Goal: Task Accomplishment & Management: Complete application form

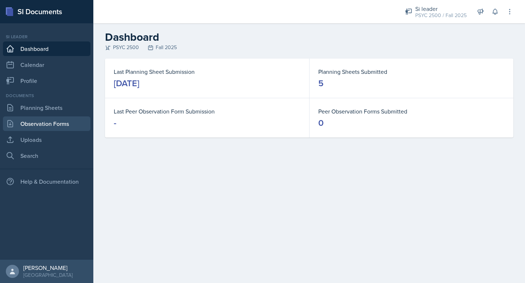
click at [31, 122] on link "Observation Forms" at bounding box center [46, 124] width 87 height 15
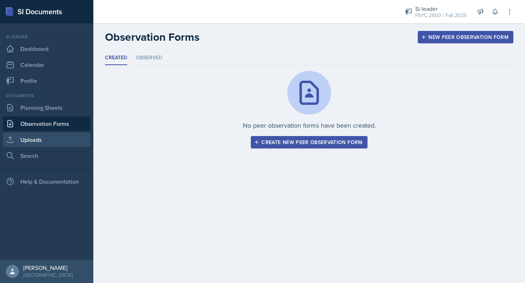
click at [30, 141] on link "Uploads" at bounding box center [46, 140] width 87 height 15
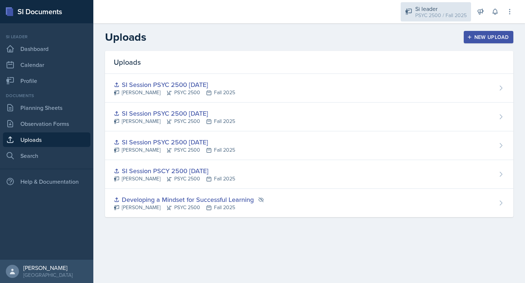
click at [436, 5] on div "Si leader" at bounding box center [440, 8] width 51 height 9
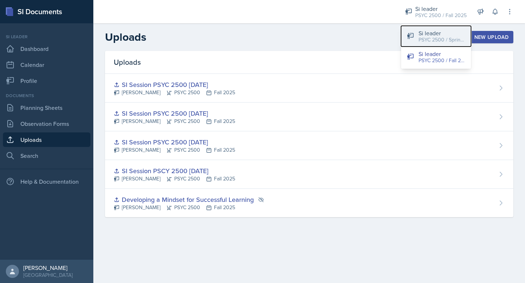
click at [434, 40] on div "PSYC 2500 / Spring 2025" at bounding box center [441, 40] width 47 height 8
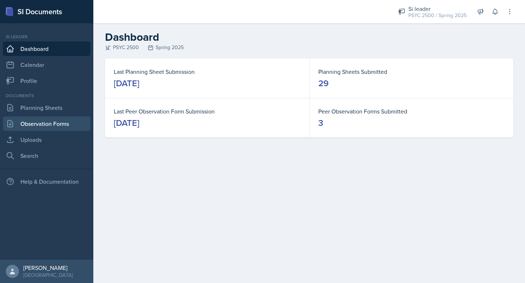
click at [56, 126] on link "Observation Forms" at bounding box center [46, 124] width 87 height 15
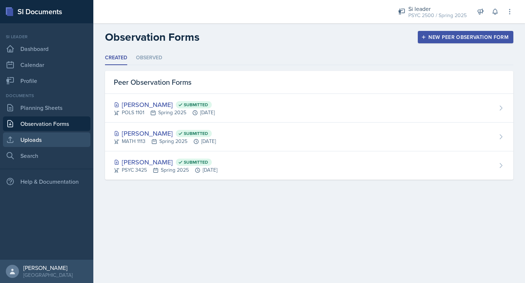
click at [46, 139] on link "Uploads" at bounding box center [46, 140] width 87 height 15
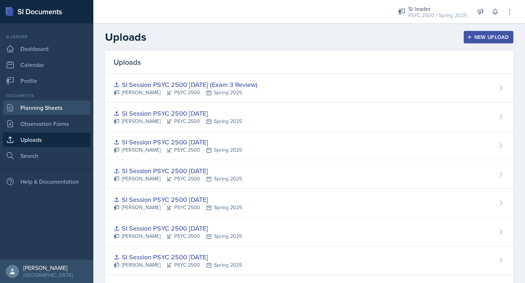
click at [44, 104] on link "Planning Sheets" at bounding box center [46, 108] width 87 height 15
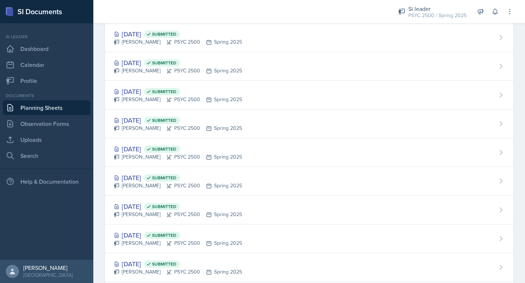
scroll to position [671, 0]
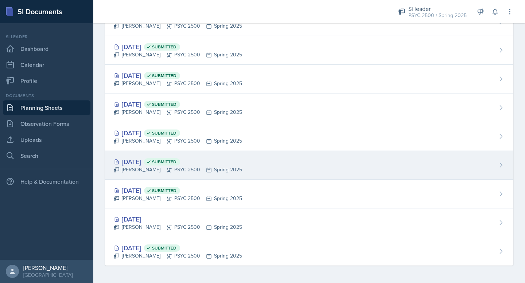
click at [161, 164] on div "[DATE] Submitted" at bounding box center [178, 162] width 128 height 10
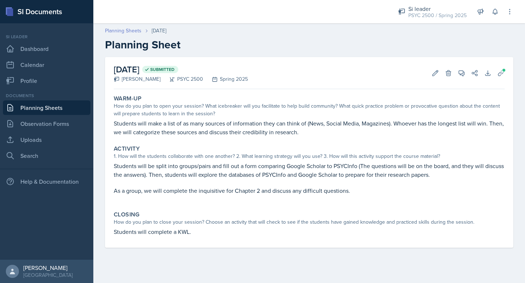
click at [121, 30] on link "Planning Sheets" at bounding box center [123, 31] width 36 height 8
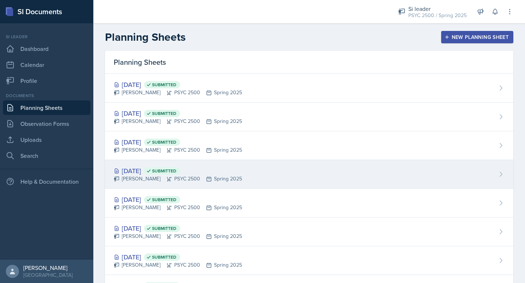
scroll to position [671, 0]
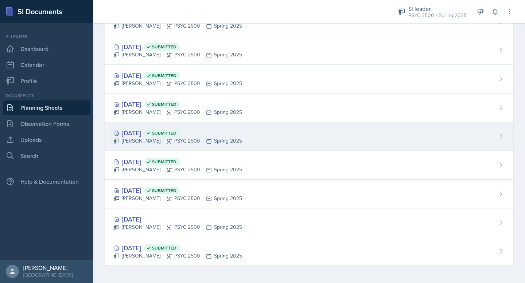
click at [158, 130] on div "[DATE] Submitted" at bounding box center [178, 133] width 128 height 10
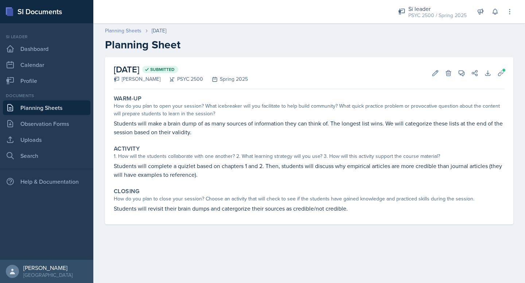
click at [110, 31] on link "Planning Sheets" at bounding box center [123, 31] width 36 height 8
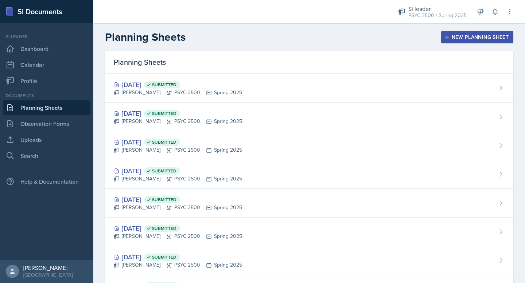
scroll to position [671, 0]
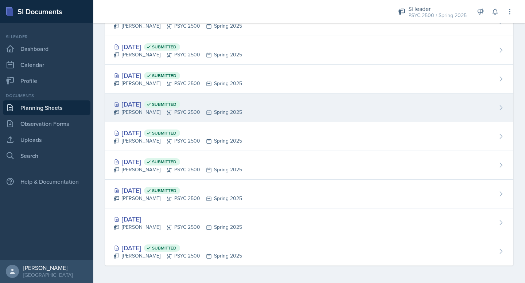
click at [142, 109] on div "[PERSON_NAME] PSYC 2500 Spring 2025" at bounding box center [178, 113] width 128 height 8
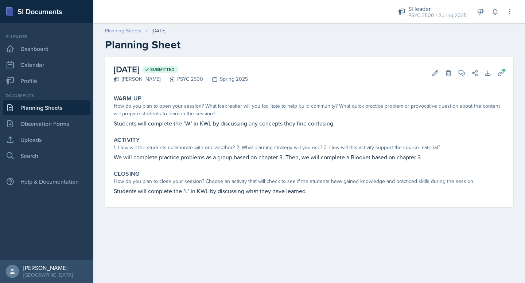
click at [116, 32] on link "Planning Sheets" at bounding box center [123, 31] width 36 height 8
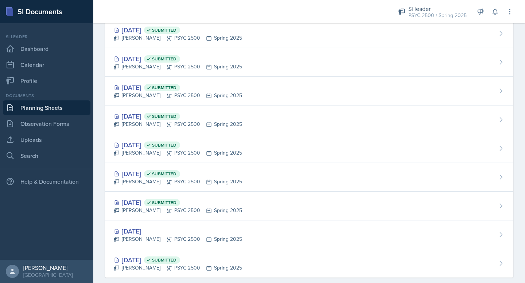
scroll to position [671, 0]
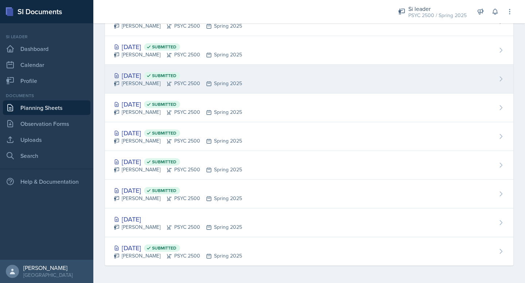
click at [167, 83] on div "[PERSON_NAME] PSYC 2500 Spring 2025" at bounding box center [178, 84] width 128 height 8
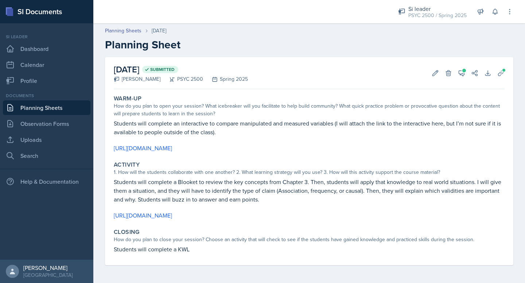
click at [128, 26] on header "Planning Sheets [DATE] Planning Sheet" at bounding box center [308, 39] width 431 height 39
click at [129, 28] on link "Planning Sheets" at bounding box center [123, 31] width 36 height 8
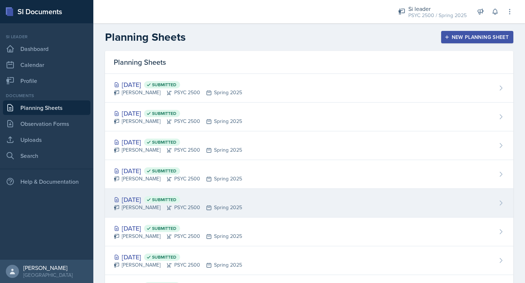
scroll to position [671, 0]
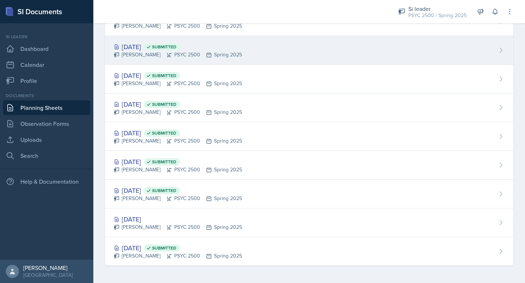
click at [169, 64] on div "[DATE] Submitted [PERSON_NAME] PSYC 2500 Spring 2025" at bounding box center [309, 50] width 408 height 29
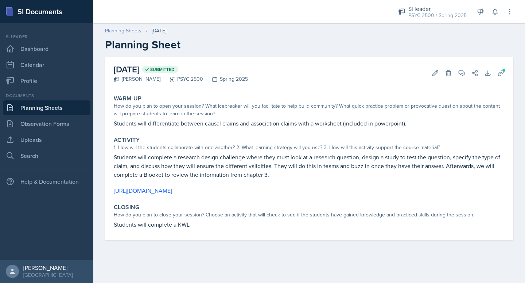
click at [122, 31] on link "Planning Sheets" at bounding box center [123, 31] width 36 height 8
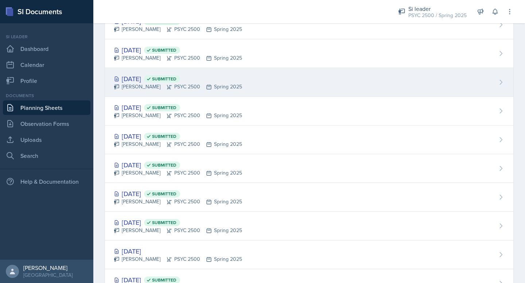
scroll to position [633, 0]
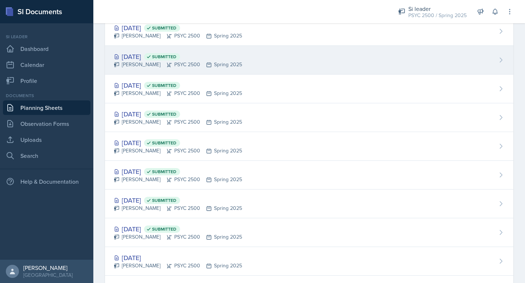
click at [147, 59] on div "[DATE] Submitted" at bounding box center [178, 57] width 128 height 10
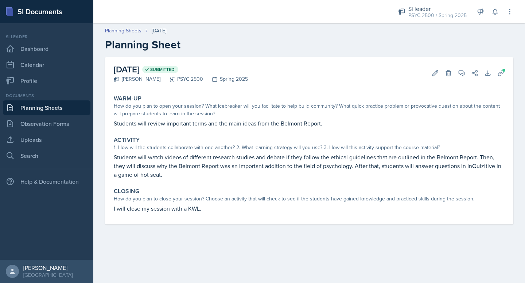
click at [121, 35] on div "Planning Sheets [DATE] Planning Sheet" at bounding box center [308, 39] width 431 height 24
click at [122, 30] on link "Planning Sheets" at bounding box center [123, 31] width 36 height 8
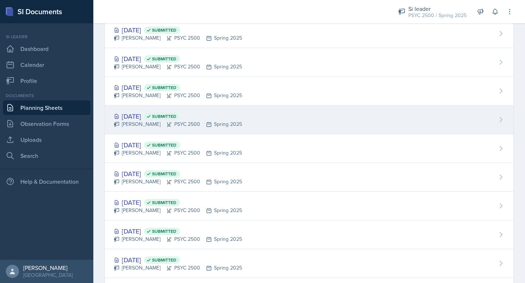
scroll to position [568, 0]
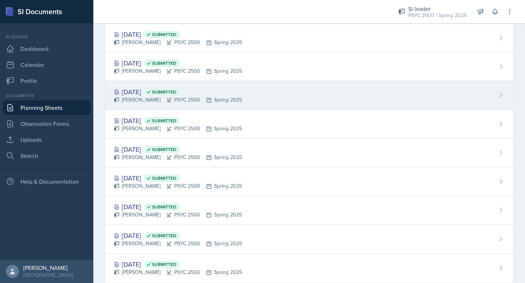
click at [160, 104] on div "[DATE] Submitted [PERSON_NAME] PSYC 2500 Spring 2025" at bounding box center [309, 95] width 408 height 29
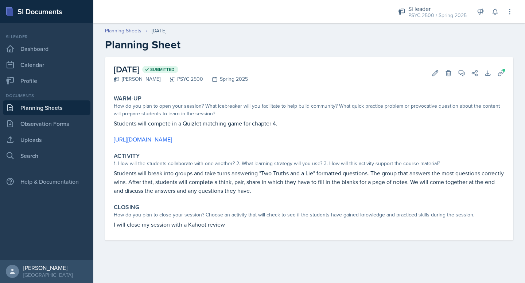
click at [214, 193] on p "Students will break into groups and take turns answering "Two Truths and a Lie"…" at bounding box center [309, 182] width 391 height 26
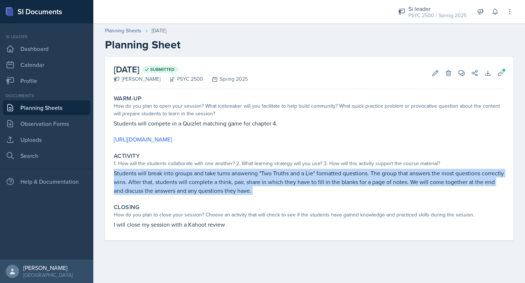
click at [214, 193] on p "Students will break into groups and take turns answering "Two Truths and a Lie"…" at bounding box center [309, 182] width 391 height 26
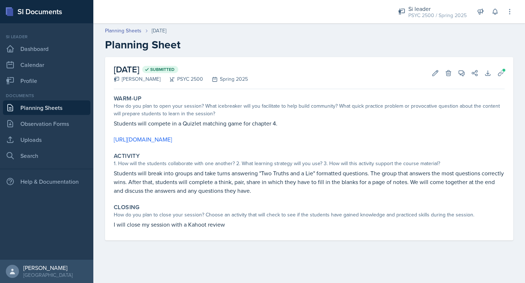
click at [216, 204] on div "Closing" at bounding box center [309, 207] width 391 height 7
click at [215, 221] on p "I will close my session with a Kahoot review" at bounding box center [309, 224] width 391 height 9
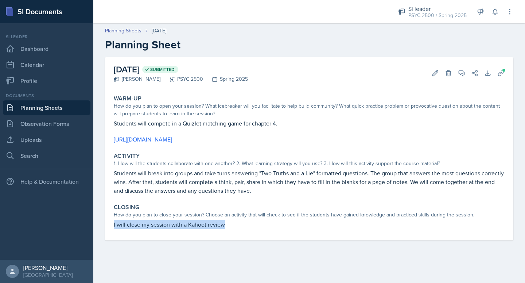
click at [215, 221] on p "I will close my session with a Kahoot review" at bounding box center [309, 224] width 391 height 9
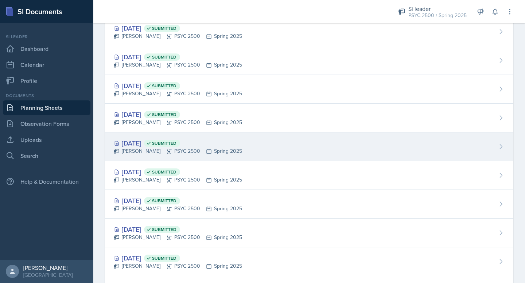
scroll to position [529, 0]
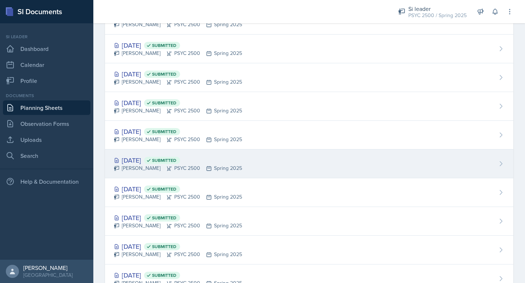
click at [142, 168] on div "[PERSON_NAME] PSYC 2500 Spring 2025" at bounding box center [178, 169] width 128 height 8
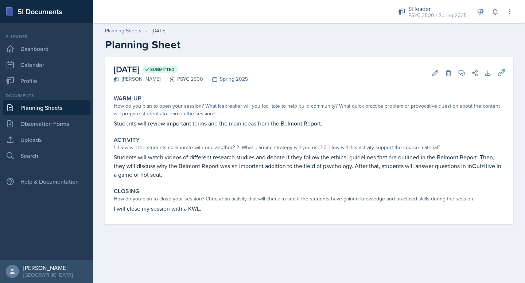
drag, startPoint x: 115, startPoint y: 123, endPoint x: 217, endPoint y: 199, distance: 127.3
click at [217, 199] on div "Warm-Up How do you plan to open your session? What icebreaker will you facilita…" at bounding box center [309, 158] width 391 height 133
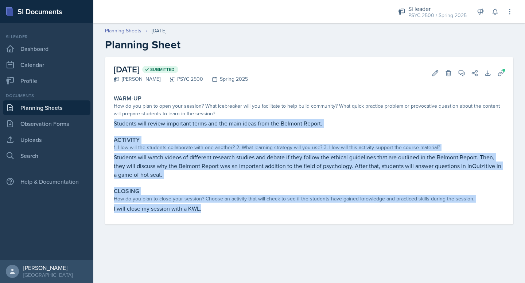
drag, startPoint x: 113, startPoint y: 123, endPoint x: 215, endPoint y: 228, distance: 146.6
click at [215, 228] on div "[DATE] Submitted [PERSON_NAME] PSYC 2500 Spring 2025 Edit Delete View Comments …" at bounding box center [308, 149] width 431 height 185
copy div "Students will review important terms and the main ideas from the Belmont Report…"
click at [51, 107] on link "Planning Sheets" at bounding box center [46, 108] width 87 height 15
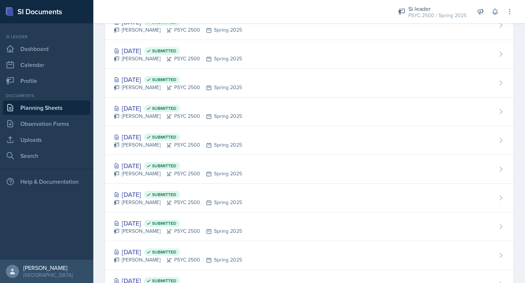
scroll to position [544, 0]
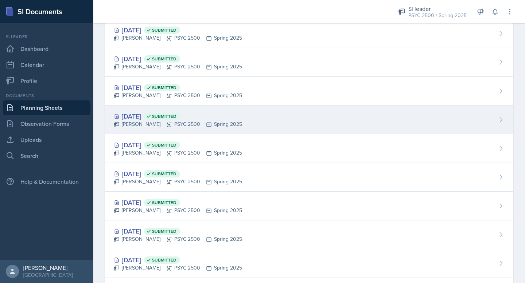
click at [147, 121] on div "[PERSON_NAME] PSYC 2500 Spring 2025" at bounding box center [178, 125] width 128 height 8
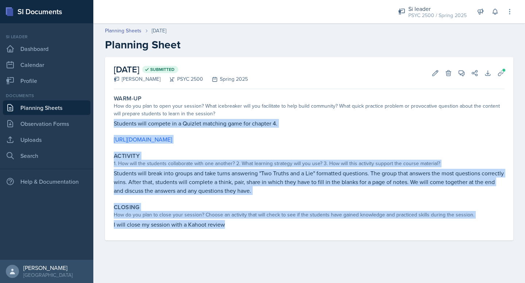
drag, startPoint x: 114, startPoint y: 124, endPoint x: 257, endPoint y: 231, distance: 178.0
click at [257, 231] on div "Warm-Up How do you plan to open your session? What icebreaker will you facilita…" at bounding box center [309, 166] width 391 height 149
copy div "Students will compete in a Quizlet matching game for chapter 4. [URL][DOMAIN_NA…"
click at [41, 44] on link "Dashboard" at bounding box center [46, 49] width 87 height 15
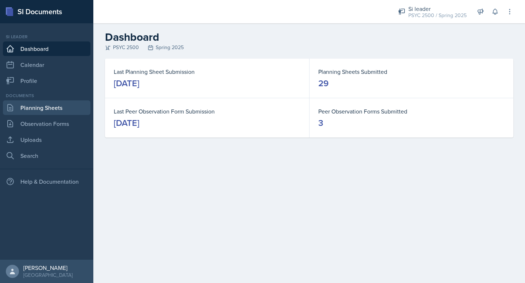
click at [35, 107] on link "Planning Sheets" at bounding box center [46, 108] width 87 height 15
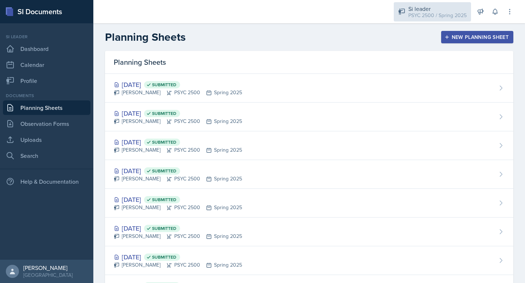
click at [403, 12] on icon at bounding box center [401, 12] width 6 height 6
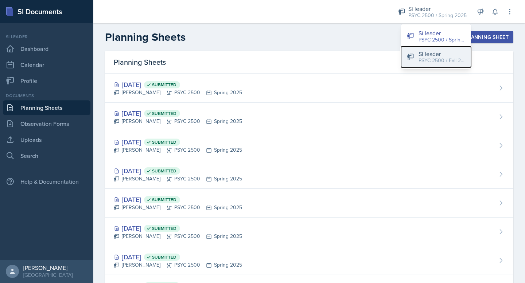
click at [421, 64] on button "Si leader PSYC 2500 / Fall 2025" at bounding box center [436, 57] width 70 height 21
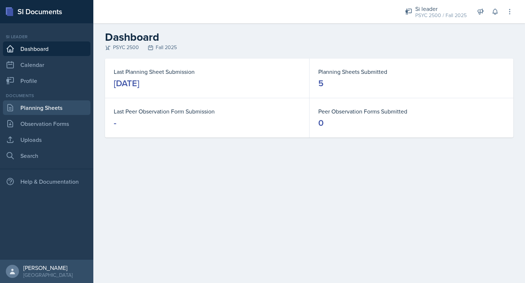
click at [50, 104] on link "Planning Sheets" at bounding box center [46, 108] width 87 height 15
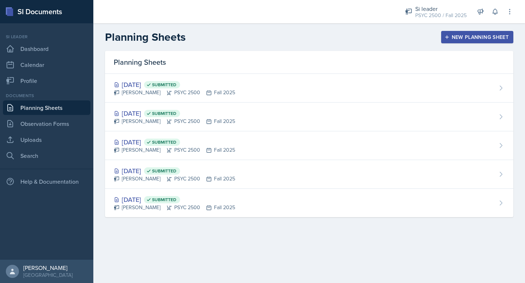
click at [470, 40] on div "New Planning Sheet" at bounding box center [477, 37] width 63 height 6
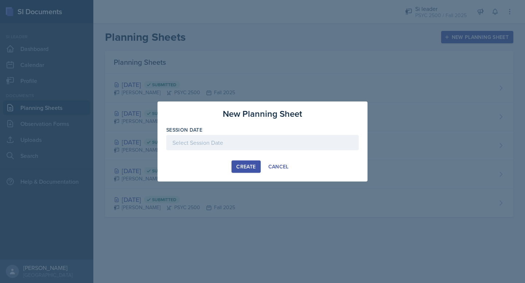
click at [218, 144] on div at bounding box center [262, 142] width 192 height 15
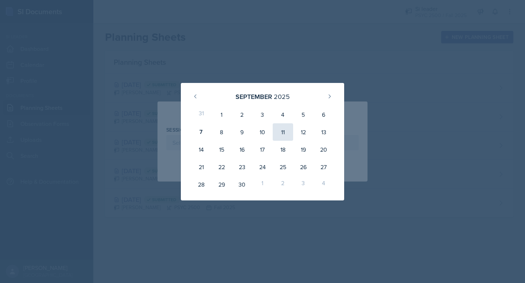
click at [282, 130] on div "11" at bounding box center [283, 132] width 20 height 17
type input "[DATE]"
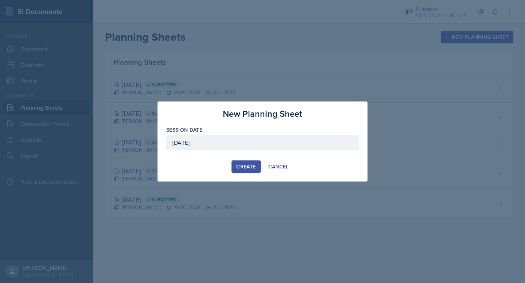
click at [241, 168] on div "Create" at bounding box center [245, 167] width 19 height 6
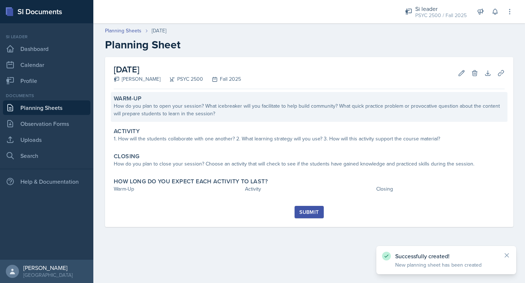
click at [189, 106] on div "How do you plan to open your session? What icebreaker will you facilitate to he…" at bounding box center [309, 109] width 391 height 15
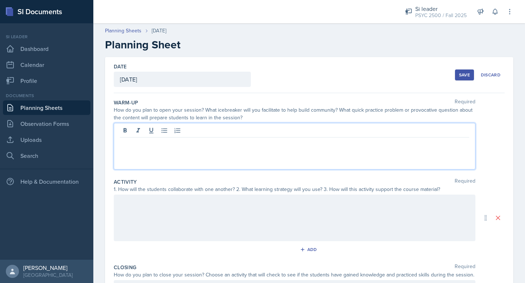
click at [171, 133] on div at bounding box center [294, 146] width 361 height 47
click at [171, 160] on div "Students will review important terms and the main ideas from the Belmont Report…" at bounding box center [294, 146] width 361 height 47
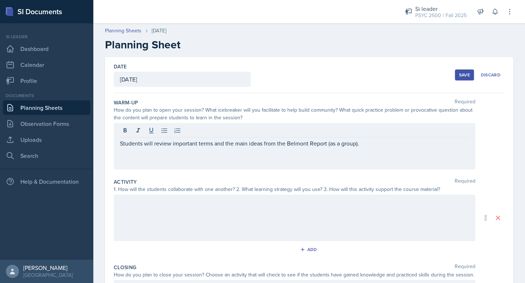
click at [171, 224] on div at bounding box center [294, 218] width 361 height 47
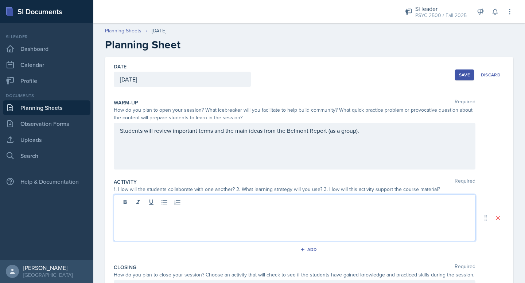
paste div
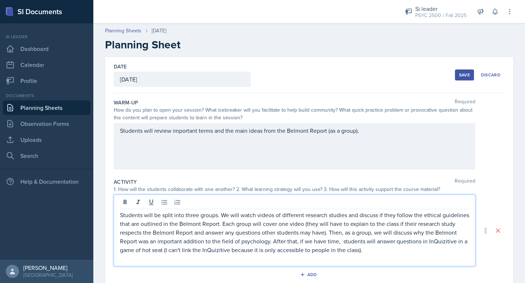
click at [316, 252] on p "Students will be split into three groups. We will watch videos of different res…" at bounding box center [294, 233] width 349 height 44
click at [348, 252] on p "Students will be split into three groups. We will watch videos of different res…" at bounding box center [294, 233] width 349 height 44
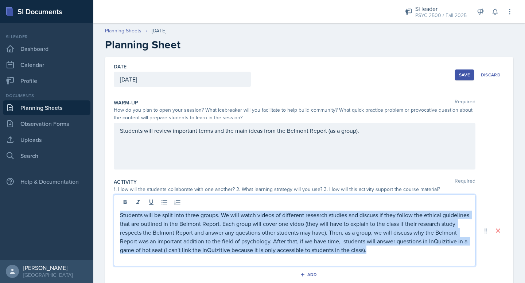
click at [348, 252] on p "Students will be split into three groups. We will watch videos of different res…" at bounding box center [294, 233] width 349 height 44
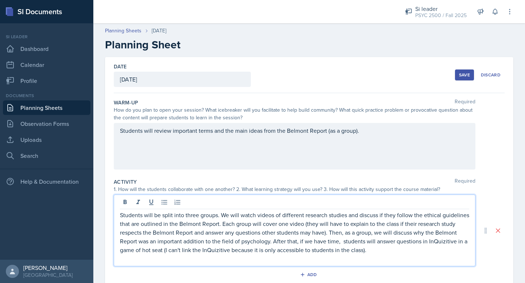
click at [394, 251] on p "Students will be split into three groups. We will watch videos of different res…" at bounding box center [294, 233] width 349 height 44
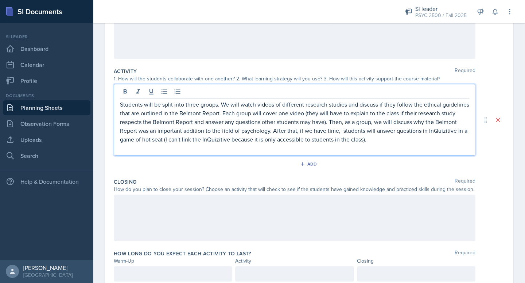
scroll to position [138, 0]
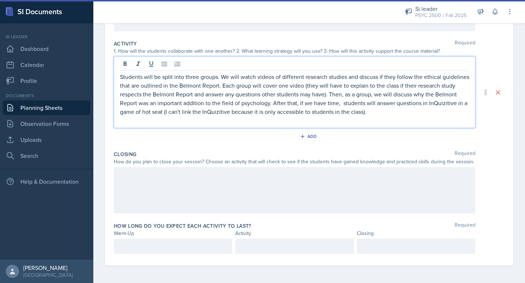
click at [137, 193] on div at bounding box center [294, 190] width 361 height 47
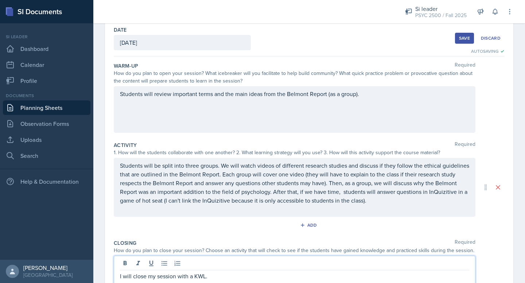
scroll to position [126, 0]
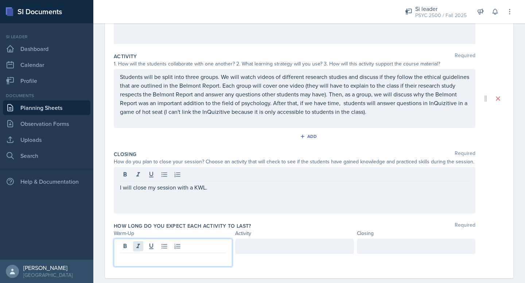
click at [137, 246] on div at bounding box center [173, 253] width 118 height 28
click at [268, 245] on div at bounding box center [294, 246] width 118 height 15
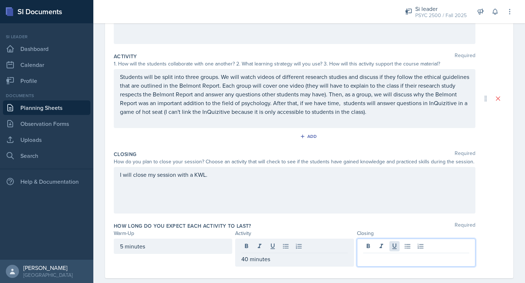
click at [396, 242] on div at bounding box center [416, 253] width 118 height 28
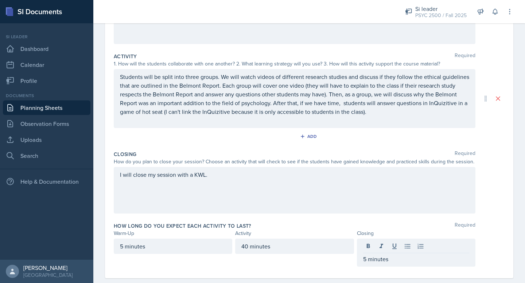
click at [504, 244] on div "5 minutes 40 minutes 5 minutes" at bounding box center [309, 253] width 391 height 28
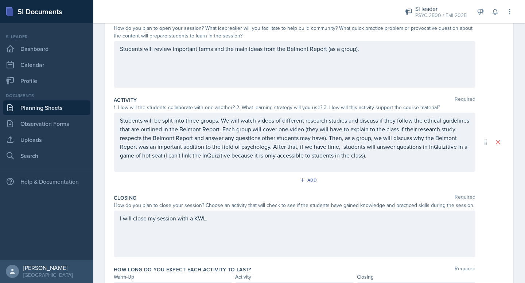
scroll to position [0, 0]
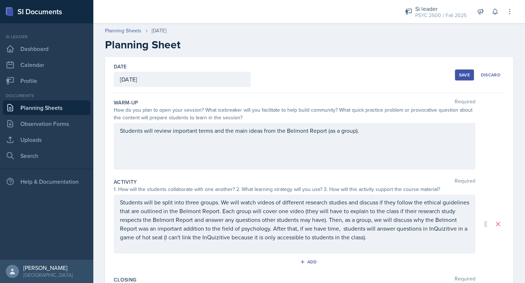
click at [461, 77] on div "Save" at bounding box center [464, 75] width 11 height 6
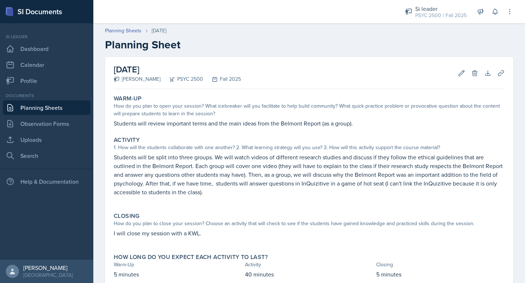
click at [39, 103] on link "Planning Sheets" at bounding box center [46, 108] width 87 height 15
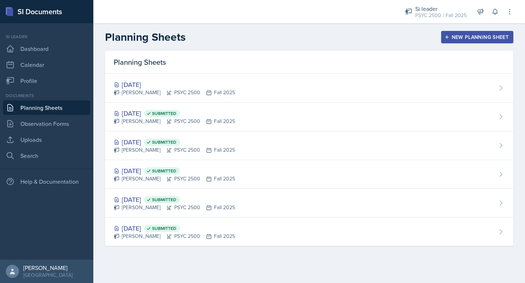
click at [471, 36] on div "New Planning Sheet" at bounding box center [477, 37] width 63 height 6
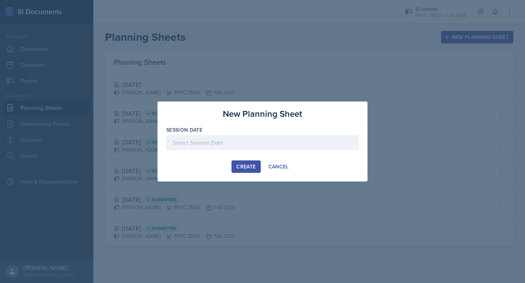
click at [244, 140] on div at bounding box center [262, 142] width 192 height 15
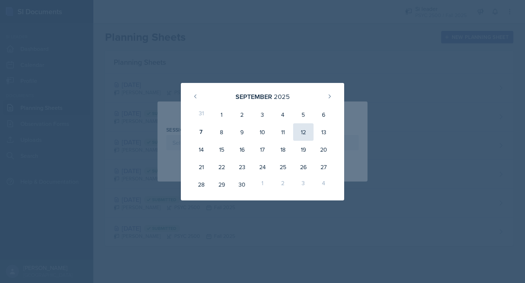
click at [304, 137] on div "12" at bounding box center [303, 132] width 20 height 17
type input "[DATE]"
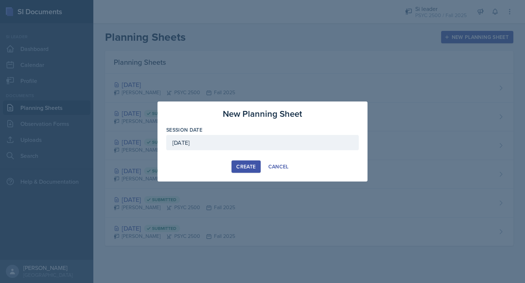
click at [239, 167] on div "Create" at bounding box center [245, 167] width 19 height 6
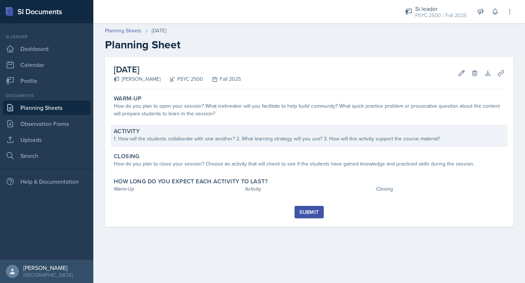
click at [157, 139] on div "1. How will the students collaborate with one another? 2. What learning strateg…" at bounding box center [309, 139] width 391 height 8
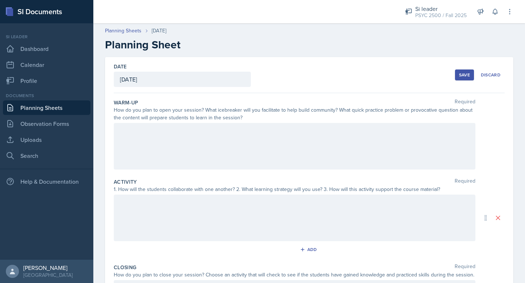
click at [143, 144] on div at bounding box center [294, 146] width 361 height 47
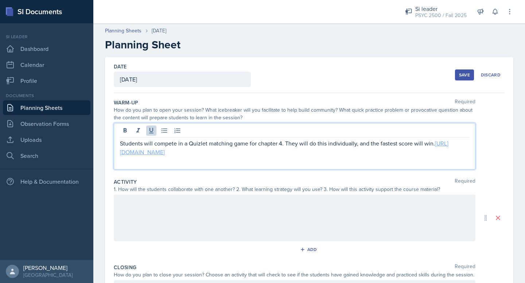
click at [155, 154] on link "[URL][DOMAIN_NAME]" at bounding box center [284, 148] width 328 height 17
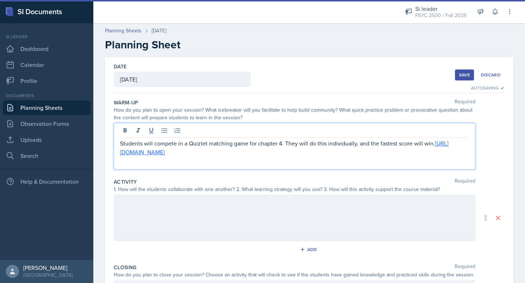
click at [356, 146] on p "Students will compete in a Quizlet matching game for chapter 4. They will do th…" at bounding box center [294, 147] width 349 height 17
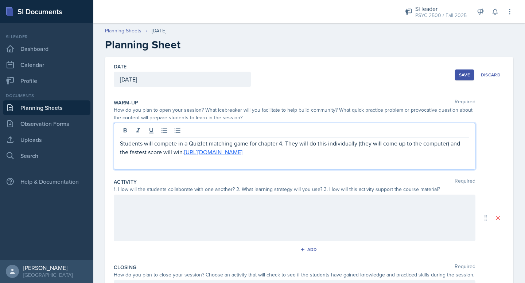
click at [394, 142] on p "Students will compete in a Quizlet matching game for chapter 4. They will do th…" at bounding box center [294, 147] width 349 height 17
click at [379, 142] on p "Students will compete in a Quizlet matching game for chapter 4. They will do th…" at bounding box center [294, 147] width 349 height 17
click at [372, 145] on p "Students will compete in a Quizlet matching game for chapter 4. They will do th…" at bounding box center [294, 147] width 349 height 17
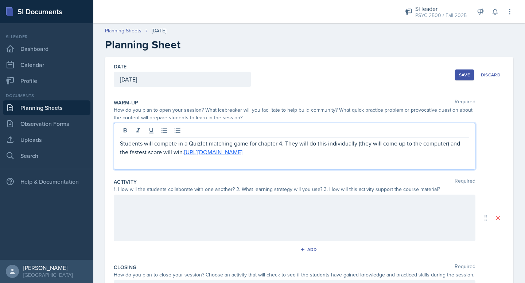
click at [382, 146] on p "Students will compete in a Quizlet matching game for chapter 4. They will do th…" at bounding box center [294, 147] width 349 height 17
click at [380, 144] on p "Students will compete in a Quizlet matching game for chapter 4. They will do th…" at bounding box center [294, 147] width 349 height 17
click at [408, 154] on p "Students will compete in a Quizlet matching game for chapter 4. They will do th…" at bounding box center [294, 147] width 349 height 17
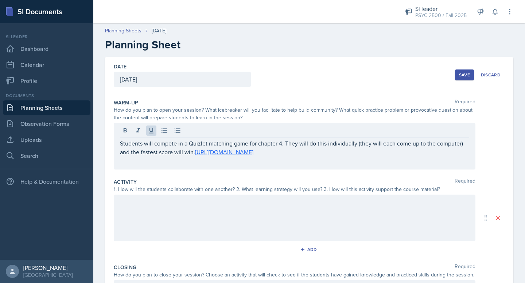
click at [408, 170] on div "Warm-Up Required How do you plan to open your session? What icebreaker will you…" at bounding box center [309, 135] width 391 height 79
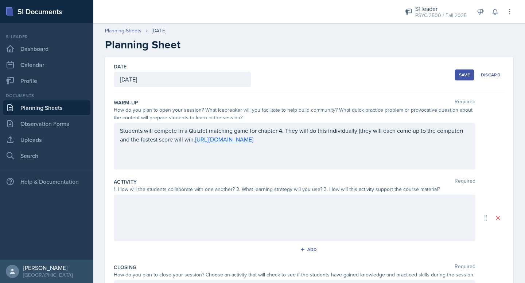
click at [363, 258] on div "Add" at bounding box center [309, 251] width 391 height 14
click at [354, 234] on div at bounding box center [294, 218] width 361 height 47
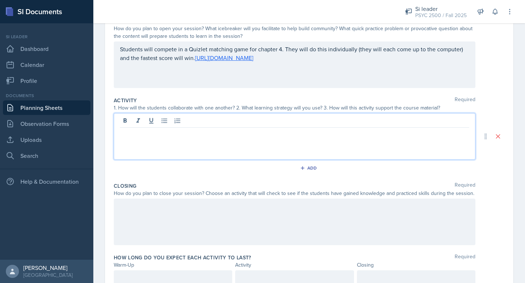
scroll to position [80, 0]
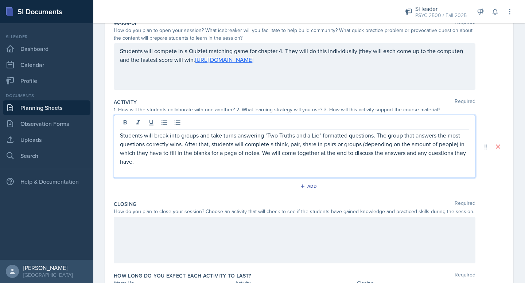
click at [174, 171] on p at bounding box center [294, 170] width 349 height 9
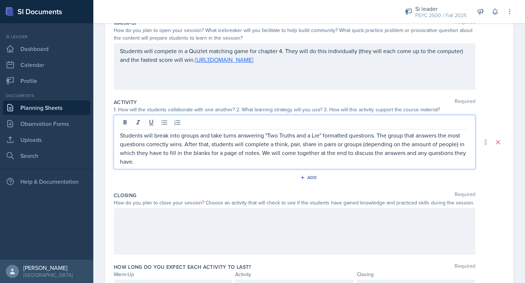
click at [201, 235] on div at bounding box center [294, 231] width 361 height 47
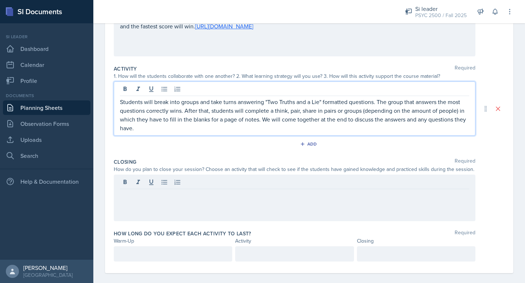
scroll to position [121, 0]
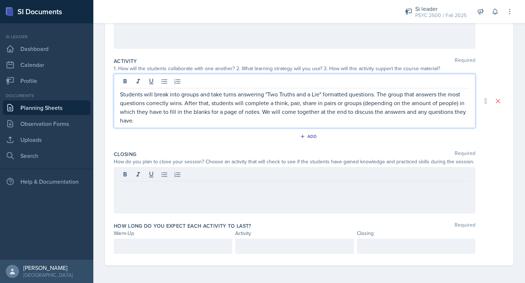
click at [324, 98] on p "Students will break into groups and take turns answering "Two Truths and a Lie"…" at bounding box center [294, 107] width 349 height 35
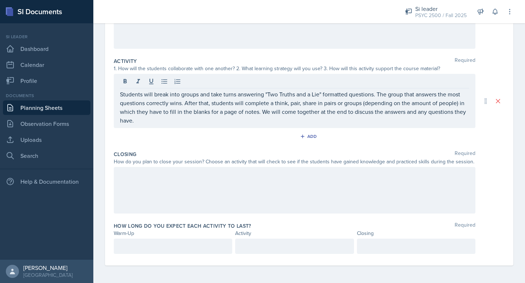
click at [316, 183] on div at bounding box center [294, 190] width 361 height 47
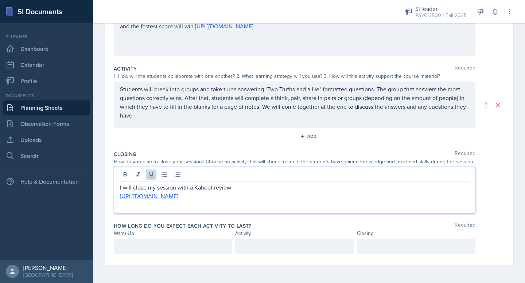
click at [236, 184] on p "I will close my session with a Kahoot review" at bounding box center [294, 187] width 349 height 9
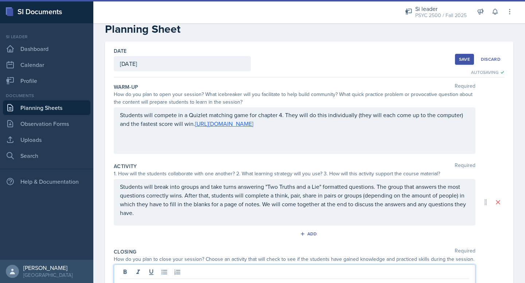
scroll to position [0, 0]
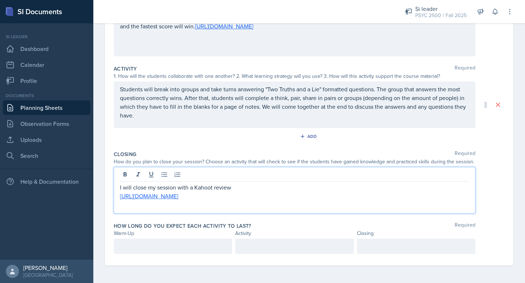
click at [175, 242] on p at bounding box center [173, 246] width 106 height 9
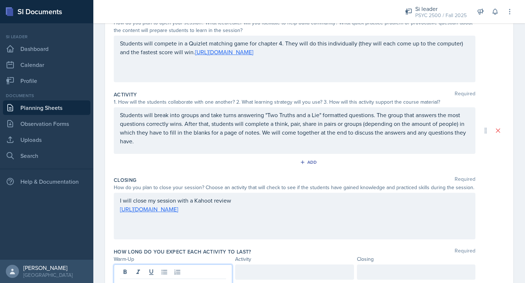
scroll to position [100, 0]
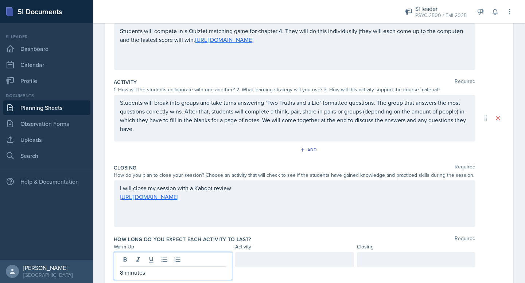
click at [286, 266] on div at bounding box center [294, 259] width 118 height 15
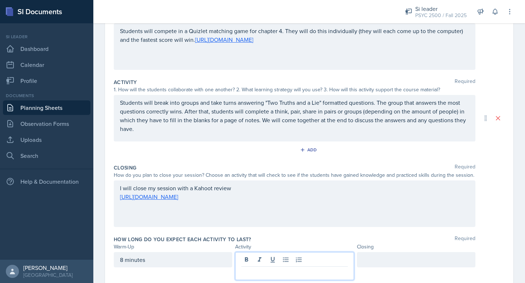
scroll to position [113, 0]
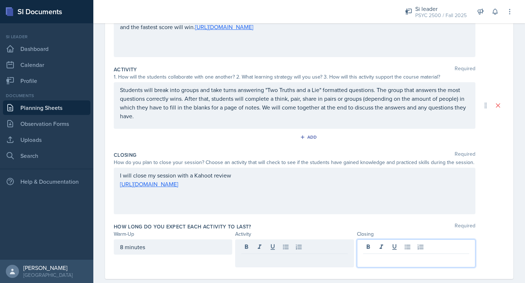
click at [367, 248] on div at bounding box center [416, 254] width 118 height 28
click at [195, 187] on div "I will close my session with a Kahoot review [URL][DOMAIN_NAME]" at bounding box center [294, 184] width 349 height 26
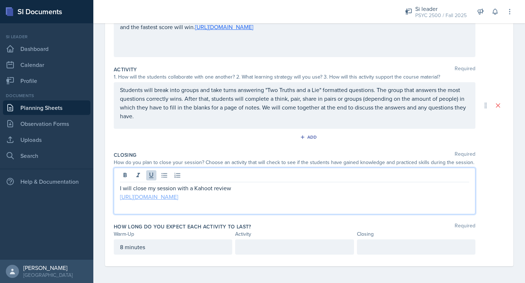
click at [178, 196] on link "[URL][DOMAIN_NAME]" at bounding box center [149, 197] width 58 height 8
click at [396, 249] on div at bounding box center [416, 247] width 118 height 15
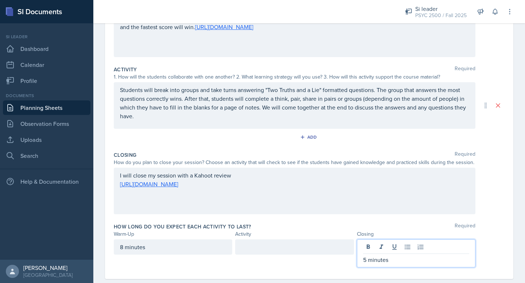
click at [301, 255] on div at bounding box center [294, 254] width 118 height 28
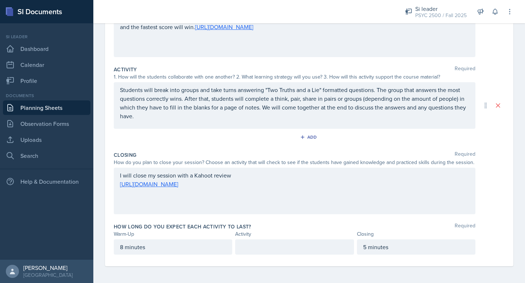
click at [297, 247] on div at bounding box center [294, 247] width 118 height 15
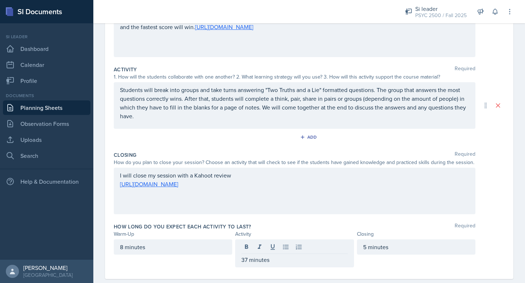
click at [485, 223] on div "How long do you expect each activity to last? Required Warm-Up Activity Closing…" at bounding box center [309, 246] width 391 height 53
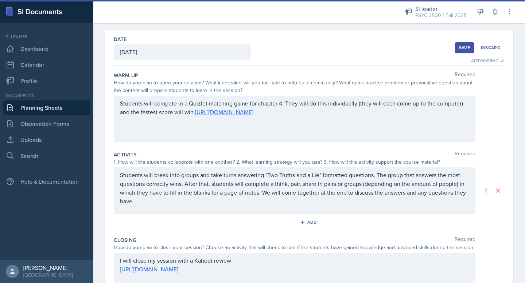
scroll to position [0, 0]
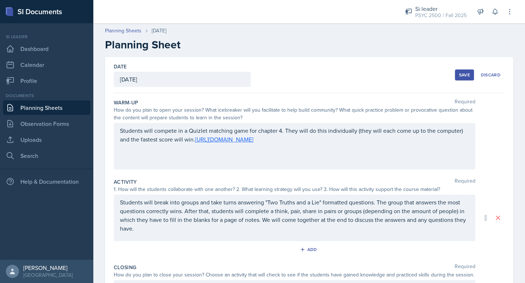
click at [461, 72] on div "Save" at bounding box center [464, 75] width 11 height 6
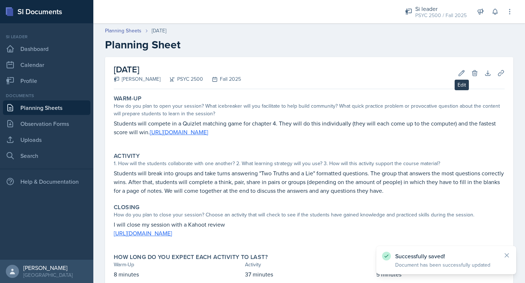
scroll to position [46, 0]
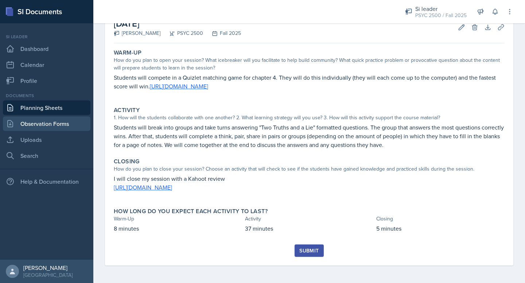
click at [41, 123] on link "Observation Forms" at bounding box center [46, 124] width 87 height 15
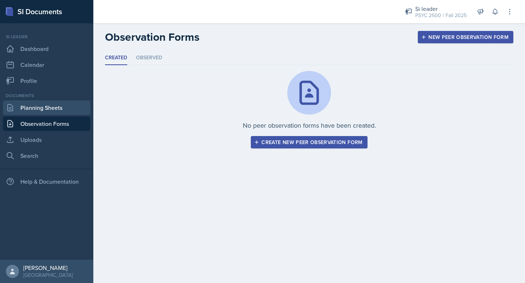
click at [40, 105] on link "Planning Sheets" at bounding box center [46, 108] width 87 height 15
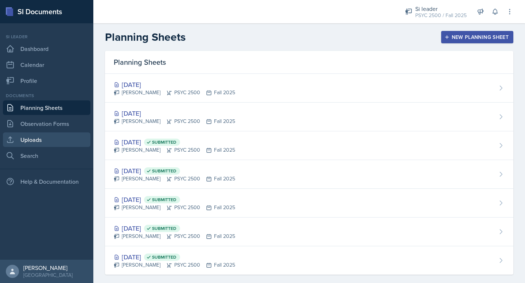
click at [38, 146] on link "Uploads" at bounding box center [46, 140] width 87 height 15
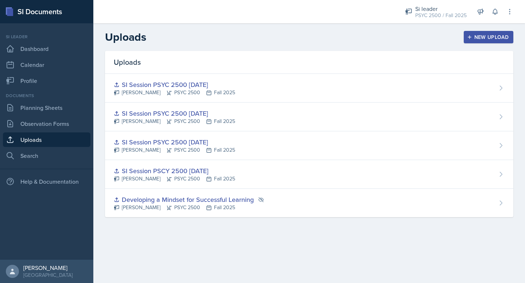
click at [486, 36] on div "New Upload" at bounding box center [488, 37] width 40 height 6
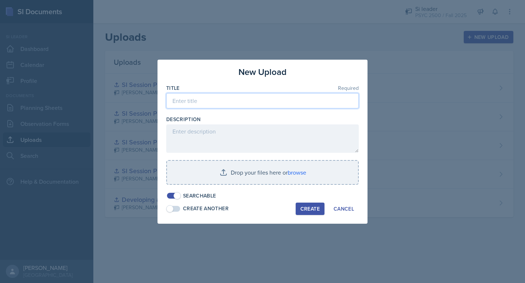
click at [263, 101] on input at bounding box center [262, 100] width 192 height 15
type input "SI Session PSYC [DATE]"
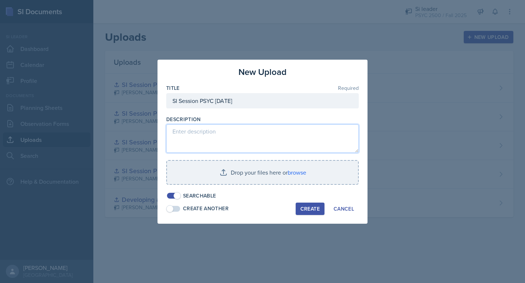
click at [263, 136] on textarea at bounding box center [262, 139] width 192 height 28
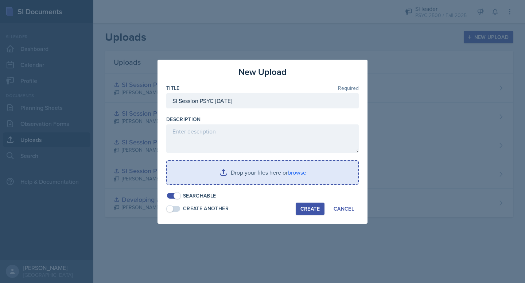
click at [291, 171] on input "file" at bounding box center [262, 172] width 191 height 23
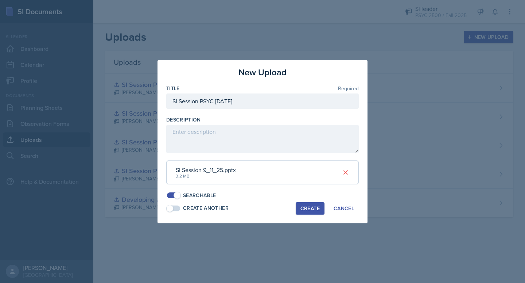
click at [314, 211] on div "Create" at bounding box center [309, 209] width 19 height 6
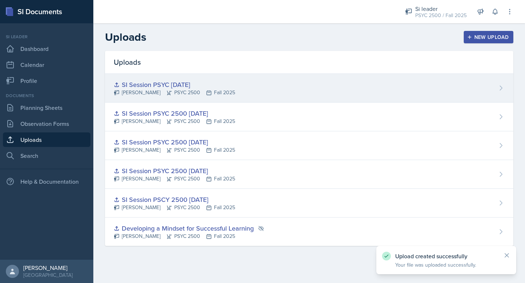
click at [487, 83] on div "SI Session PSYC [DATE] [PERSON_NAME] PSYC 2500 Fall 2025" at bounding box center [309, 88] width 408 height 29
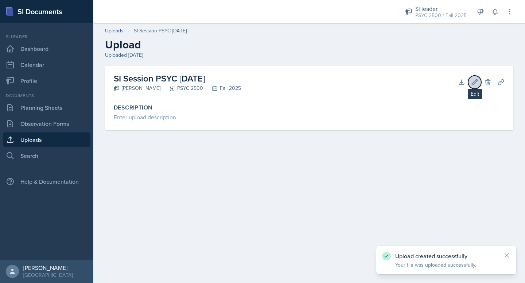
click at [475, 80] on icon at bounding box center [474, 81] width 5 height 5
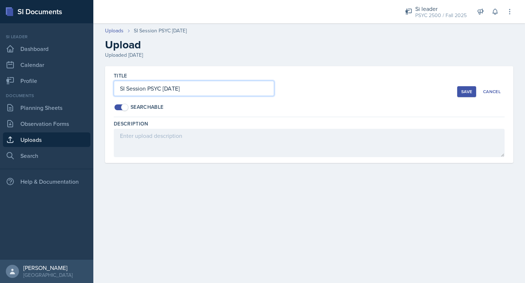
click at [160, 90] on input "SI Session PSYC [DATE]" at bounding box center [194, 88] width 160 height 15
type input "SI Session PSYC 2500 [DATE]"
click at [463, 90] on div "Save" at bounding box center [466, 92] width 11 height 6
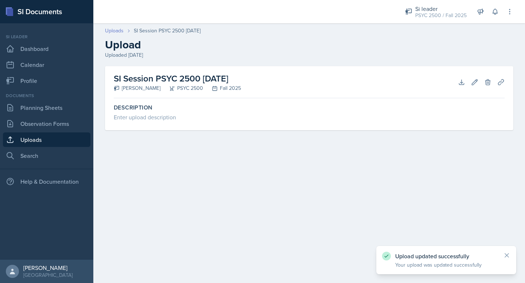
click at [117, 29] on link "Uploads" at bounding box center [114, 31] width 19 height 8
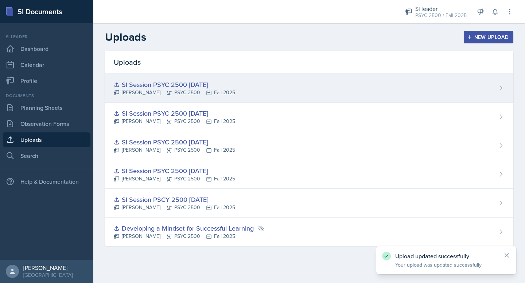
click at [412, 87] on div "SI Session PSYC 2500 [DATE] [PERSON_NAME] PSYC 2500 Fall 2025" at bounding box center [309, 88] width 408 height 29
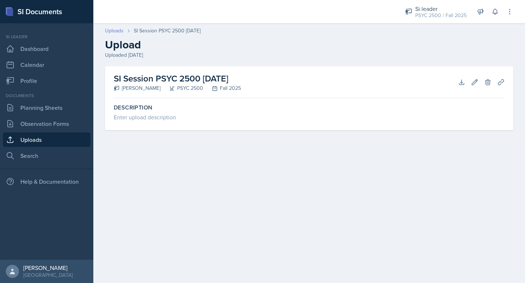
click at [112, 33] on link "Uploads" at bounding box center [114, 31] width 19 height 8
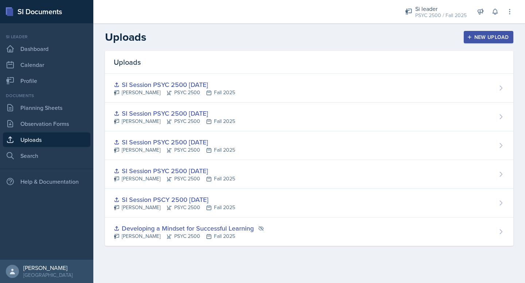
click at [477, 39] on div "New Upload" at bounding box center [488, 37] width 40 height 6
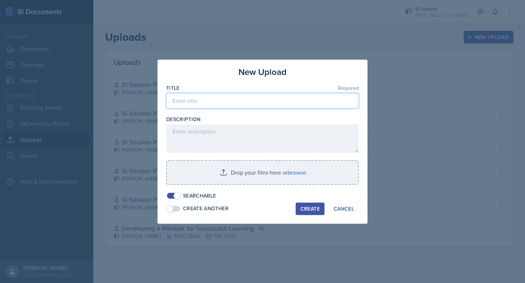
click at [215, 94] on input at bounding box center [262, 100] width 192 height 15
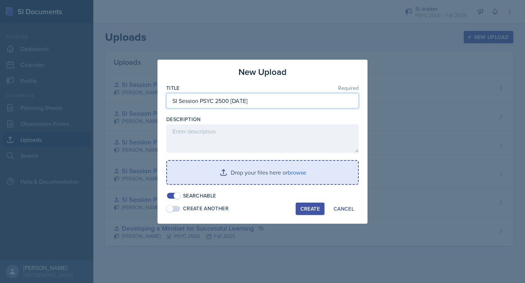
type input "SI Session PSYC 2500 [DATE]"
click at [301, 174] on input "file" at bounding box center [262, 172] width 191 height 23
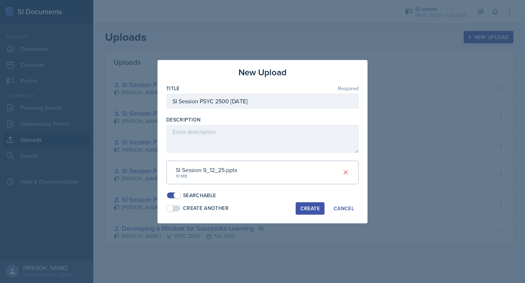
click at [305, 206] on div "Create" at bounding box center [309, 209] width 19 height 6
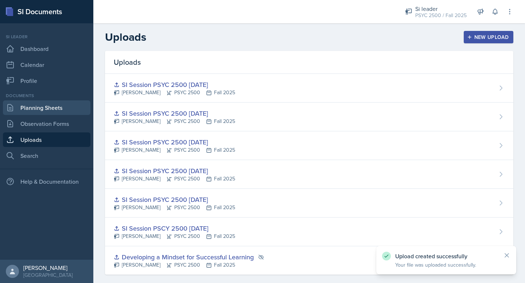
click at [52, 110] on link "Planning Sheets" at bounding box center [46, 108] width 87 height 15
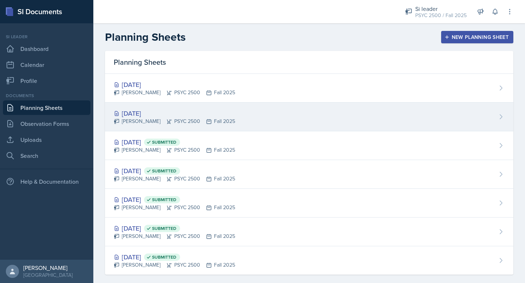
click at [197, 117] on div "[DATE]" at bounding box center [174, 114] width 121 height 10
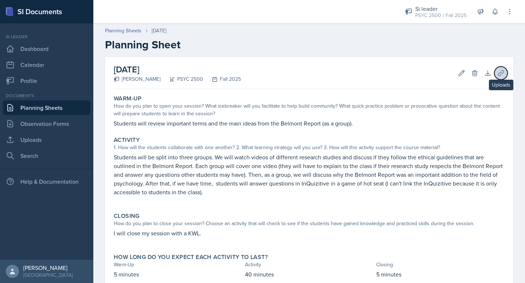
click at [502, 77] on button "Uploads" at bounding box center [500, 73] width 13 height 13
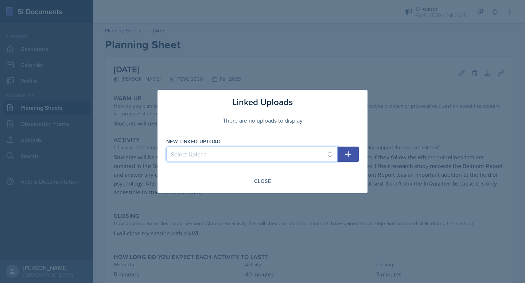
click at [288, 154] on select "Select Upload Developing a Mindset for Successful Learning SI Session PSCY 2500…" at bounding box center [251, 154] width 171 height 15
select select "204b3896-13f3-41a9-9bcb-b362a451e809"
click at [166, 147] on select "Select Upload Developing a Mindset for Successful Learning SI Session PSCY 2500…" at bounding box center [251, 154] width 171 height 15
click at [350, 157] on icon "button" at bounding box center [348, 154] width 9 height 9
select select
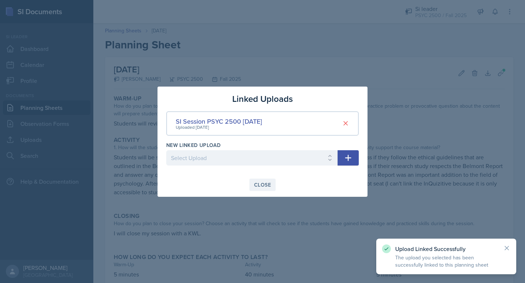
click at [261, 186] on div "Close" at bounding box center [262, 185] width 17 height 6
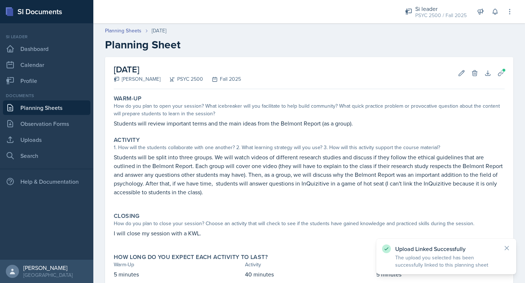
scroll to position [46, 0]
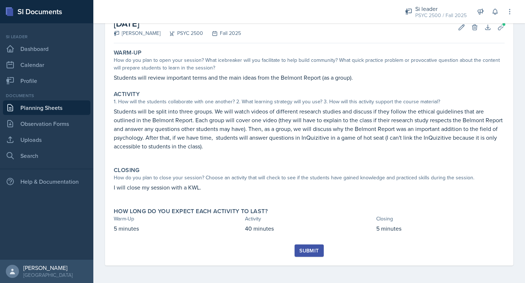
click at [312, 247] on button "Submit" at bounding box center [308, 251] width 29 height 12
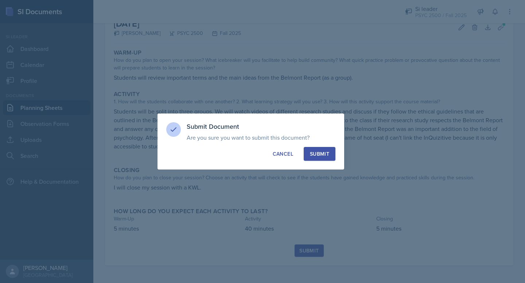
click at [322, 156] on div "Submit" at bounding box center [319, 153] width 19 height 7
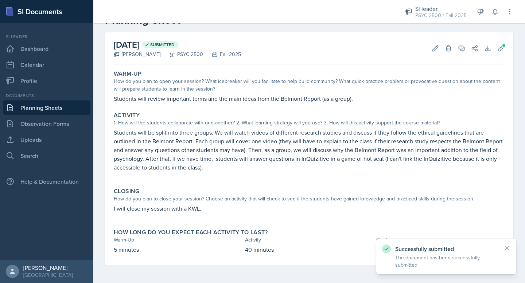
click at [63, 104] on link "Planning Sheets" at bounding box center [46, 108] width 87 height 15
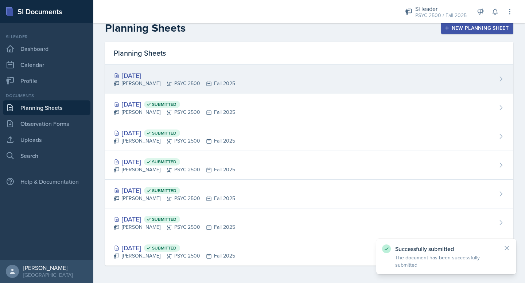
click at [250, 82] on div "[DATE] [PERSON_NAME] PSYC 2500 Fall 2025" at bounding box center [309, 79] width 408 height 29
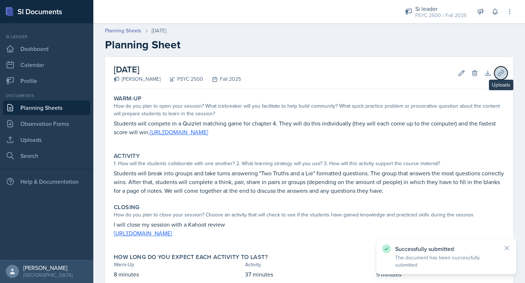
click at [498, 75] on icon at bounding box center [500, 72] width 5 height 5
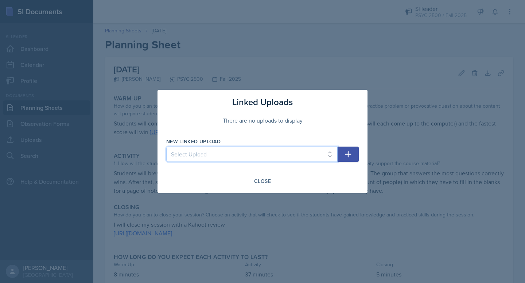
click at [229, 160] on select "Select Upload Developing a Mindset for Successful Learning SI Session PSCY 2500…" at bounding box center [251, 154] width 171 height 15
select select "8bd4c7eb-3794-424e-b2ee-3121b8ac1971"
click at [166, 147] on select "Select Upload Developing a Mindset for Successful Learning SI Session PSCY 2500…" at bounding box center [251, 154] width 171 height 15
click at [345, 154] on icon "button" at bounding box center [348, 155] width 6 height 6
select select
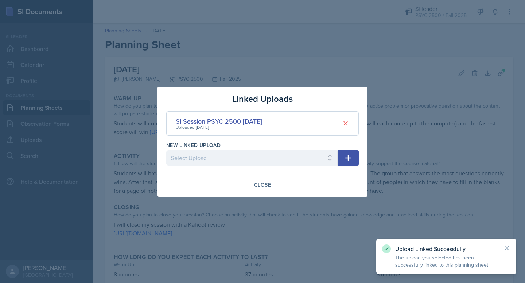
click at [263, 178] on div "Linked Uploads SI Session PSYC 2500 [DATE] Uploaded [DATE] New Linked Upload Se…" at bounding box center [262, 142] width 210 height 110
click at [264, 183] on div "Close" at bounding box center [262, 185] width 17 height 6
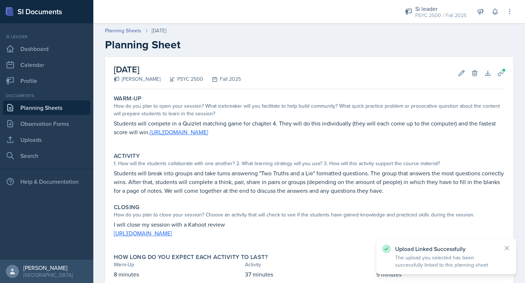
scroll to position [46, 0]
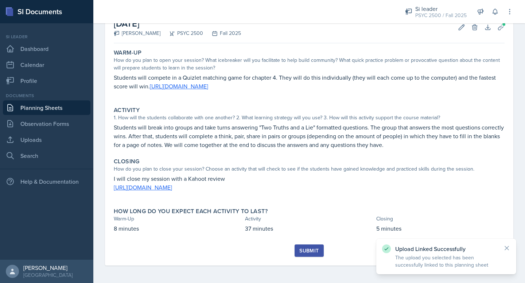
click at [304, 248] on div "Submit" at bounding box center [308, 251] width 19 height 6
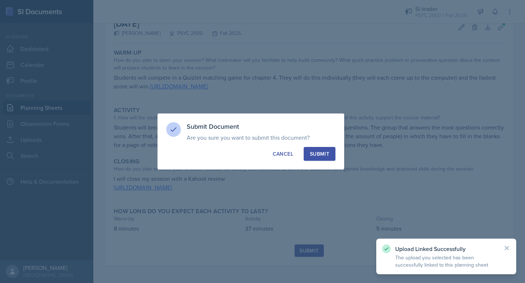
click at [330, 153] on button "Submit" at bounding box center [320, 154] width 32 height 14
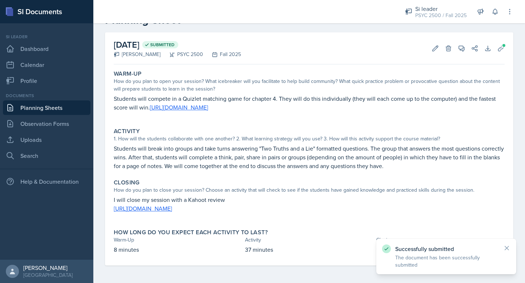
scroll to position [0, 0]
